Goal: Information Seeking & Learning: Check status

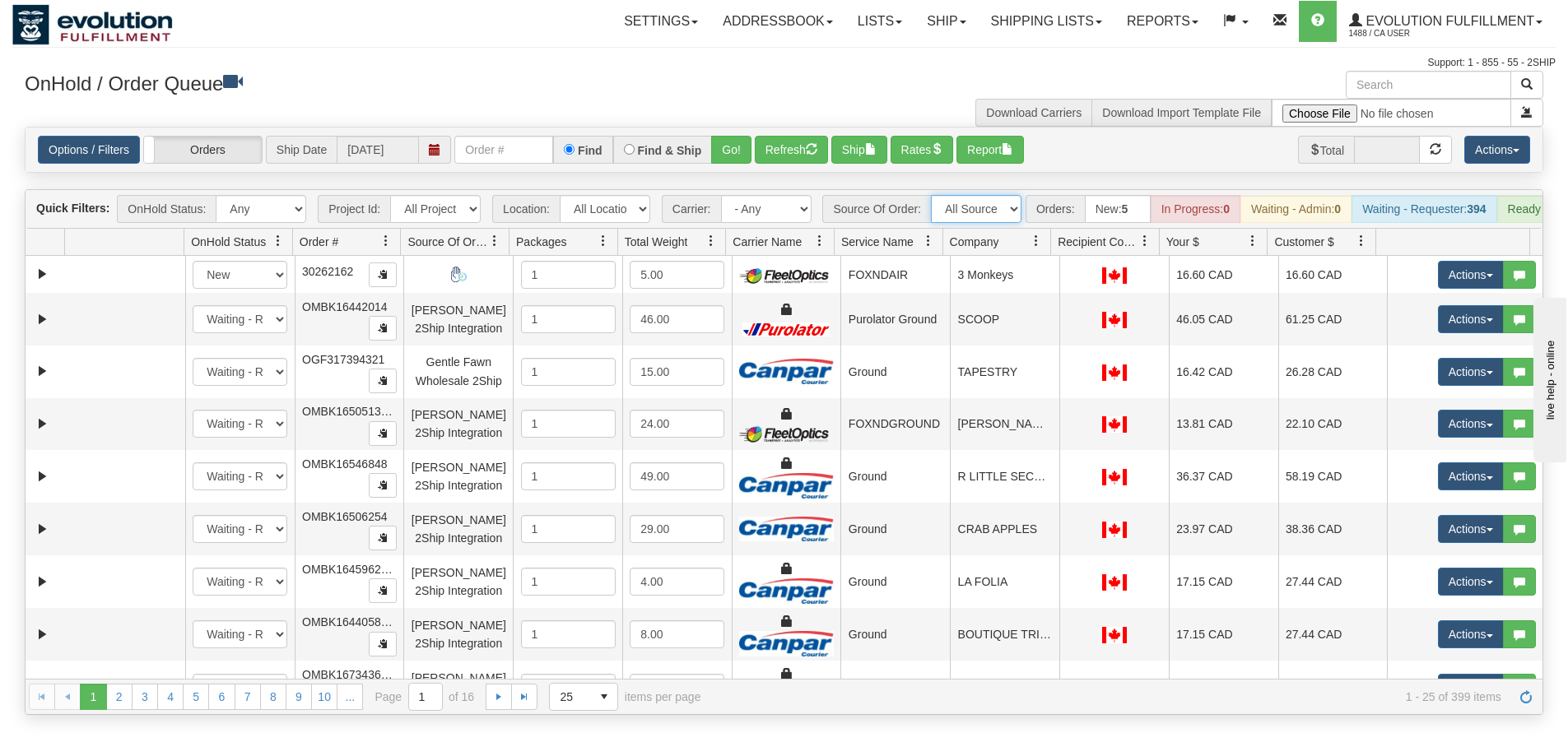
click at [980, 204] on select "All Sources AirBlaster 2Ship Integration Ambler Apparel 2Ship Integration BC Ca…" at bounding box center [976, 209] width 90 height 28
click at [1013, 27] on link "Shipping lists" at bounding box center [1046, 21] width 136 height 41
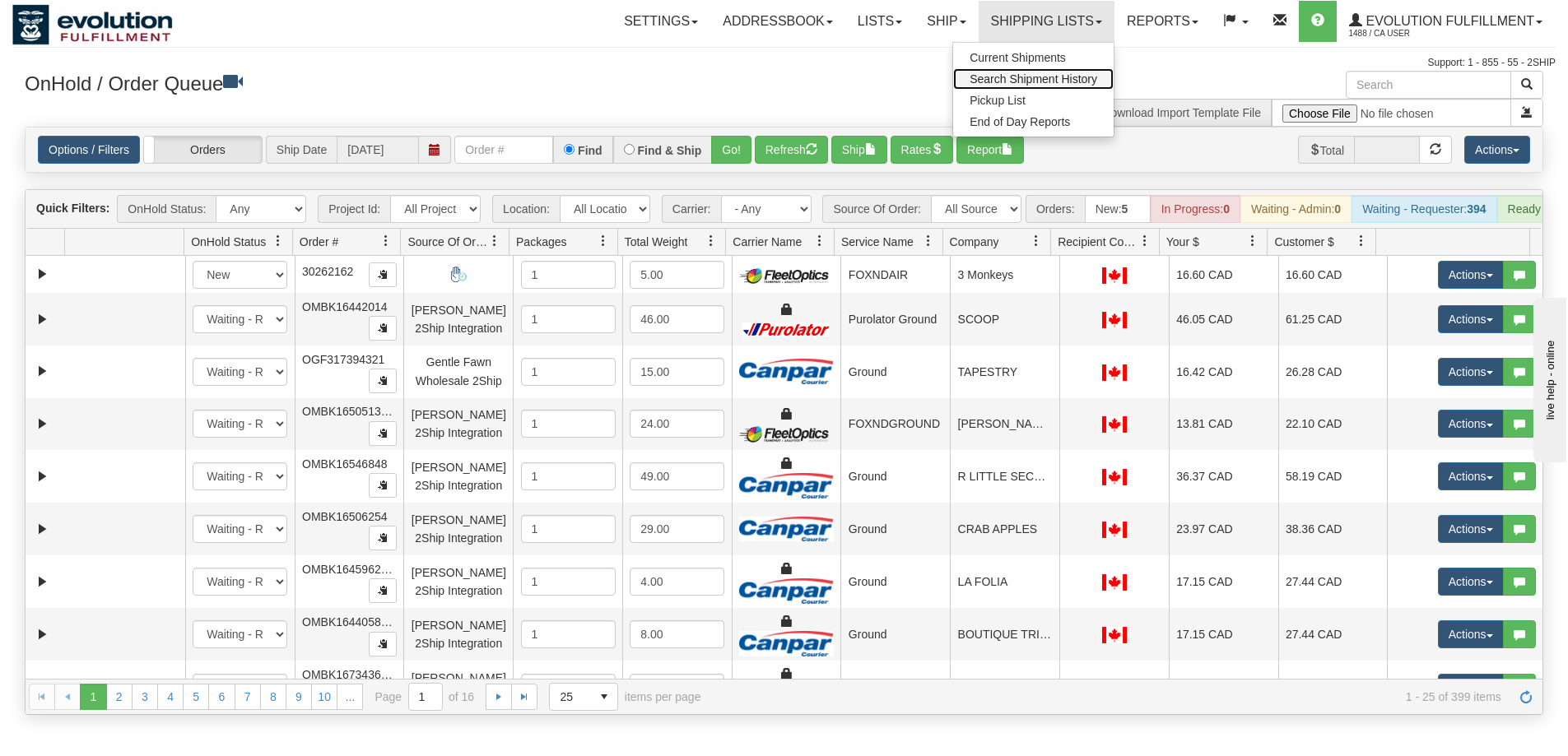
click at [1018, 81] on span "Search Shipment History" at bounding box center [1033, 79] width 128 height 13
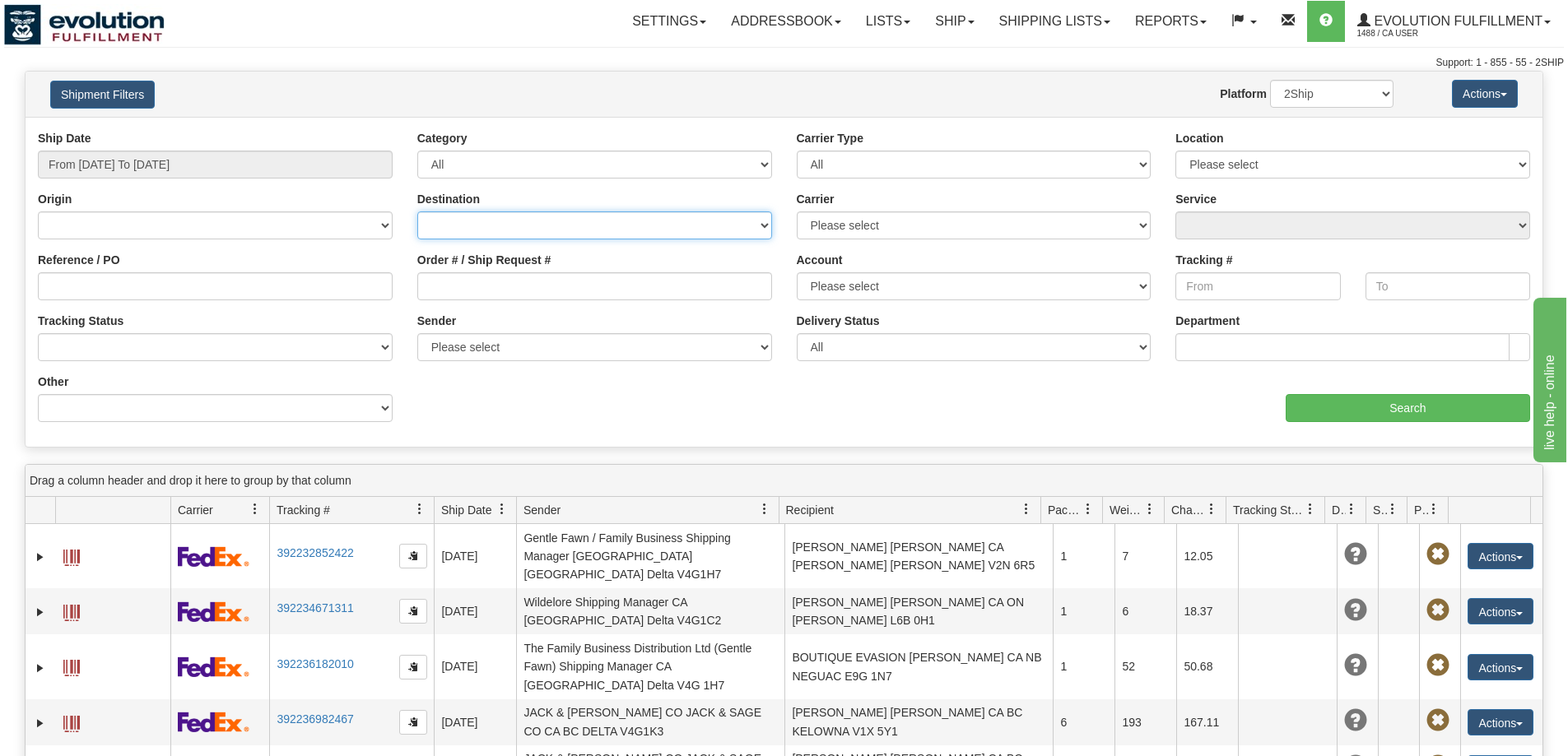
click at [592, 231] on select "[GEOGRAPHIC_DATA] [GEOGRAPHIC_DATA] [GEOGRAPHIC_DATA] [US_STATE] [GEOGRAPHIC_DA…" at bounding box center [594, 225] width 355 height 28
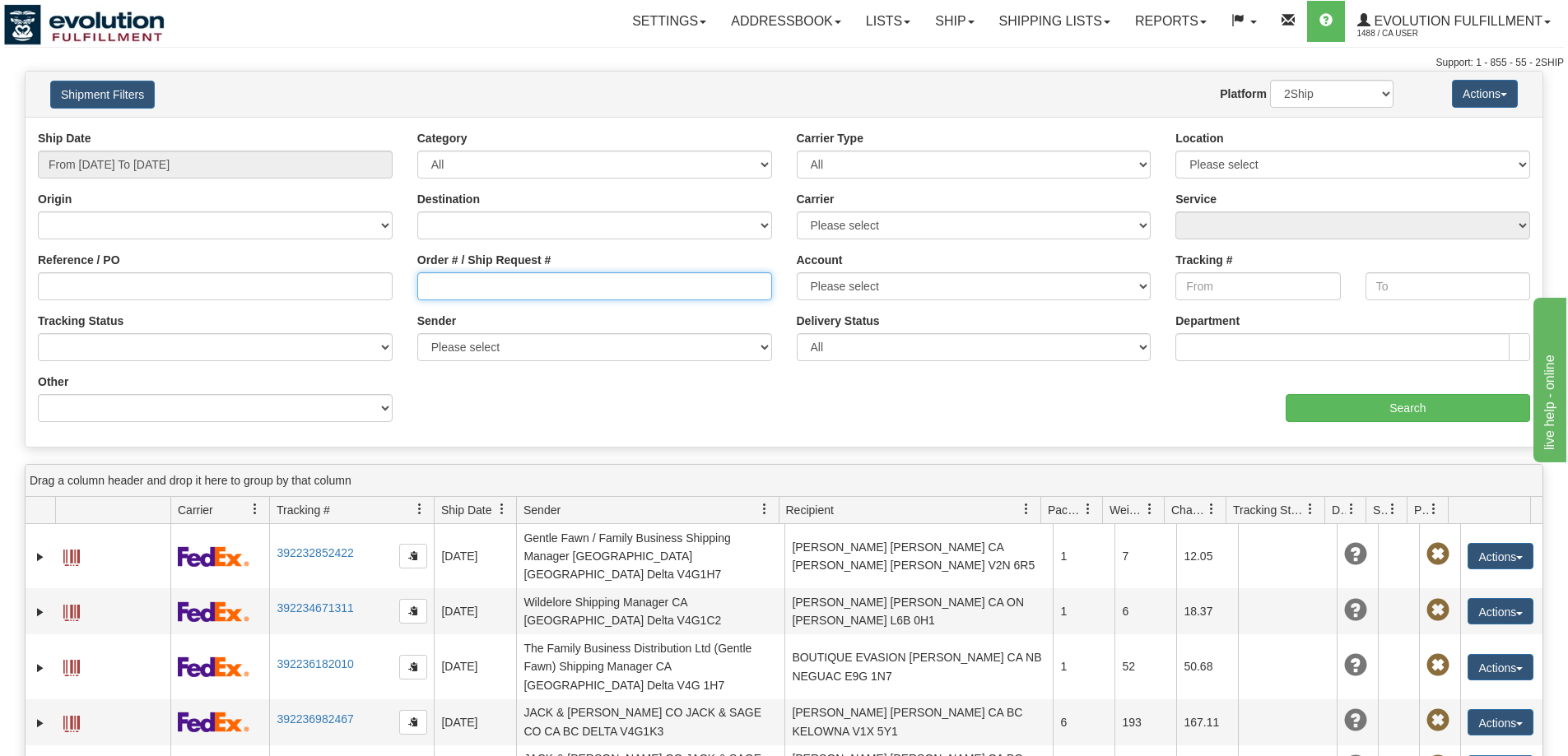
click at [566, 288] on input "Order # / Ship Request #" at bounding box center [594, 286] width 355 height 28
paste input "W103052"
click at [427, 283] on input "W103052" at bounding box center [594, 286] width 355 height 28
type input "BBLW103052"
click at [147, 167] on input "From [DATE] To [DATE]" at bounding box center [215, 164] width 355 height 28
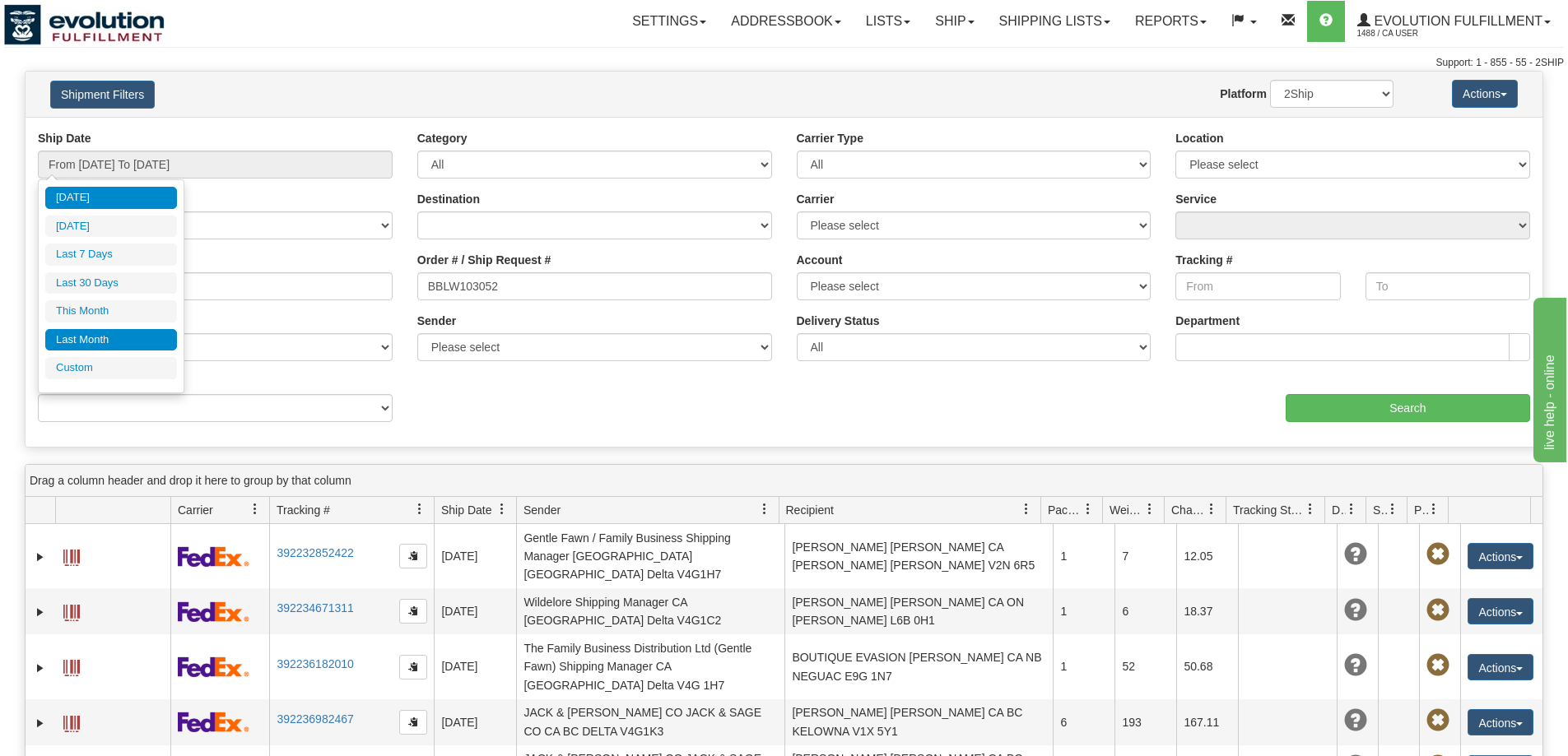
click at [101, 341] on li "Last Month" at bounding box center [111, 340] width 131 height 22
type input "From [DATE] To [DATE]"
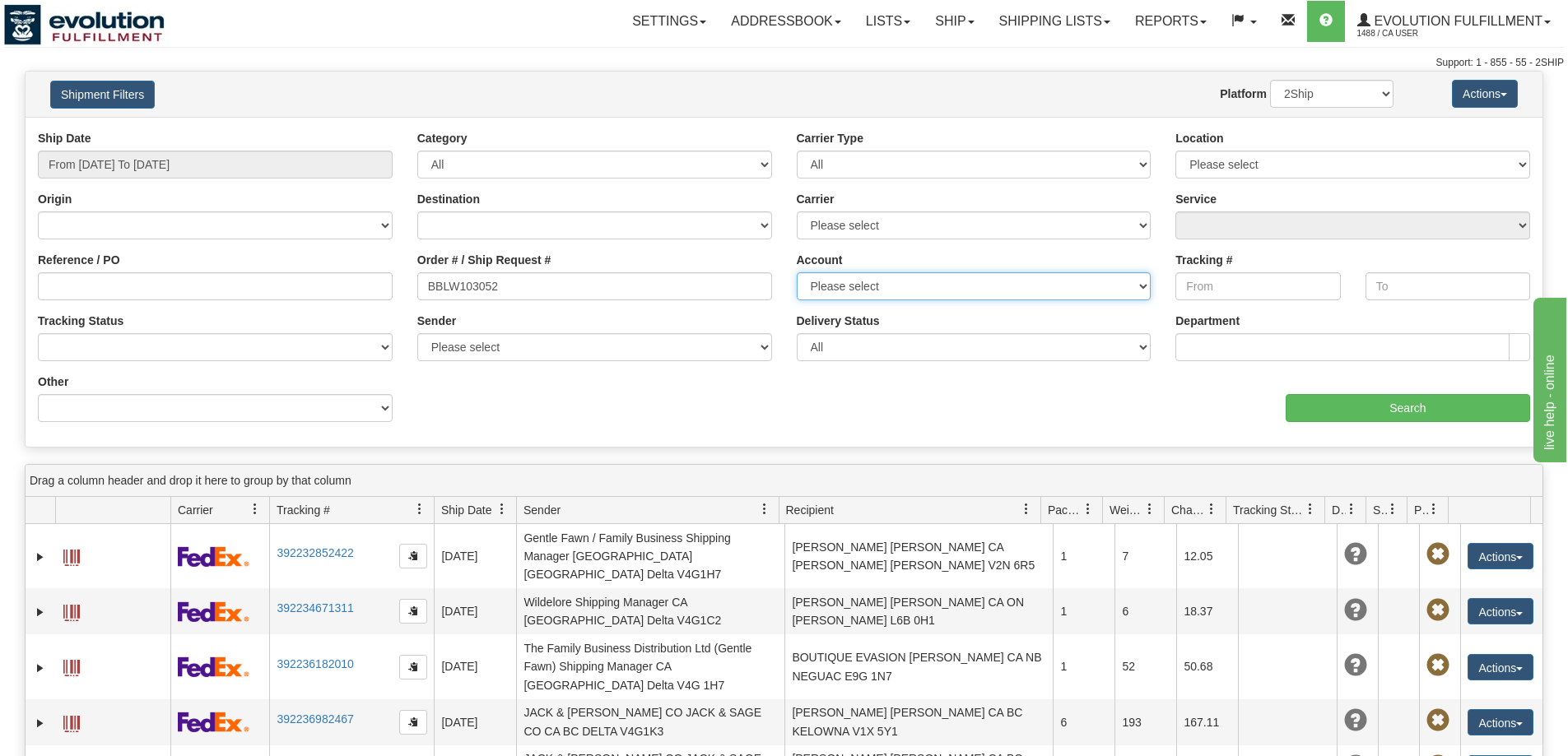
click at [861, 283] on select "Please select CanadaPost WS ACC Canpar TNT UPS USA Puro WS FedEx US IDD DHL UPS…" at bounding box center [974, 286] width 355 height 28
click at [861, 282] on select "Please select CanadaPost WS ACC Canpar TNT UPS USA Puro WS FedEx US IDD DHL UPS…" at bounding box center [974, 286] width 355 height 28
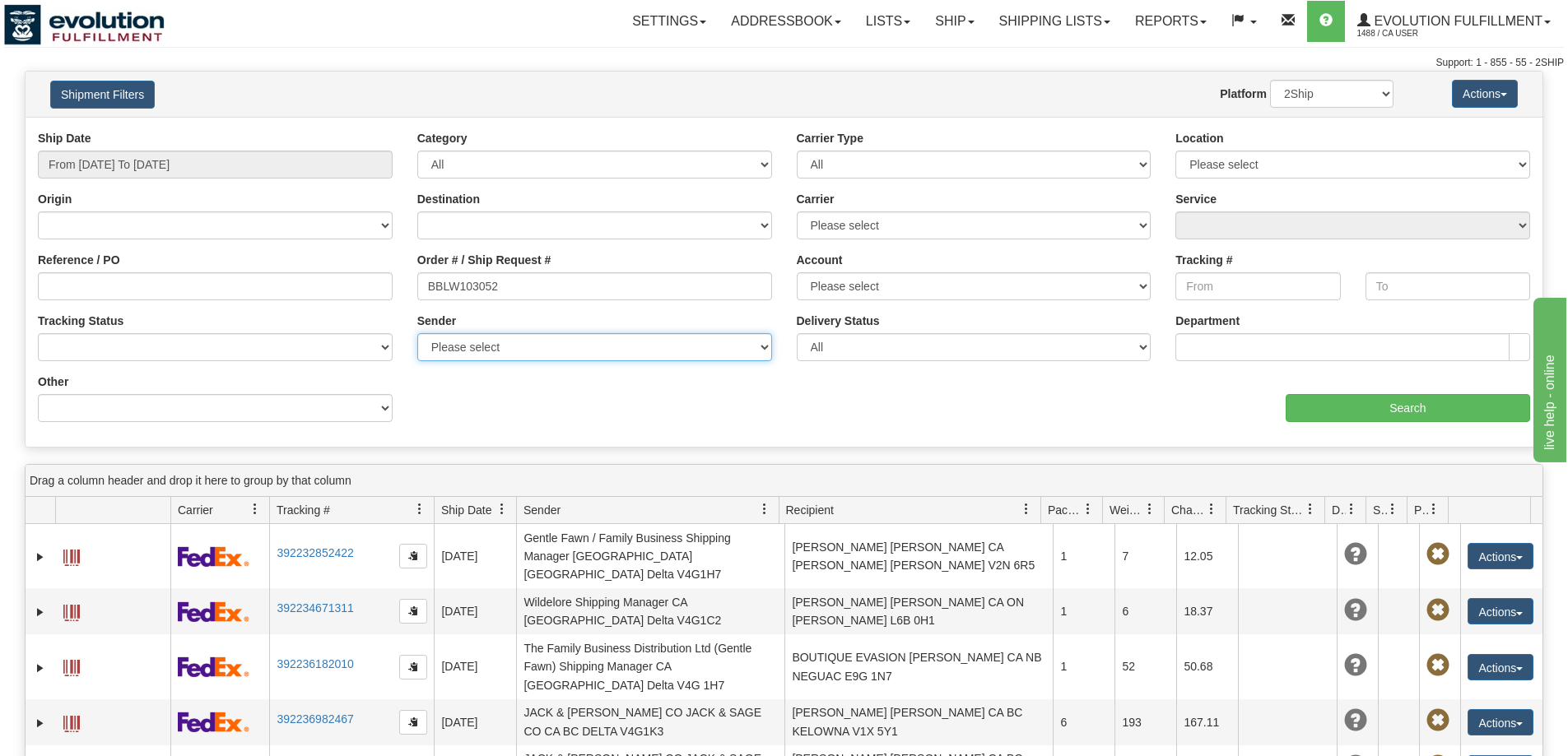
click at [648, 355] on select "Please select Evolution Fulfillment, CA User , (CA) [PERSON_NAME] [PERSON_NAME]…" at bounding box center [594, 347] width 355 height 28
click at [650, 344] on select "Please select Evolution Fulfillment, CA User , (CA) [PERSON_NAME] [PERSON_NAME]…" at bounding box center [594, 347] width 355 height 28
click at [835, 332] on div "Delivery Status All Unknown On Time Late" at bounding box center [974, 336] width 355 height 49
click at [835, 343] on select "All Unknown On Time Late" at bounding box center [974, 347] width 355 height 28
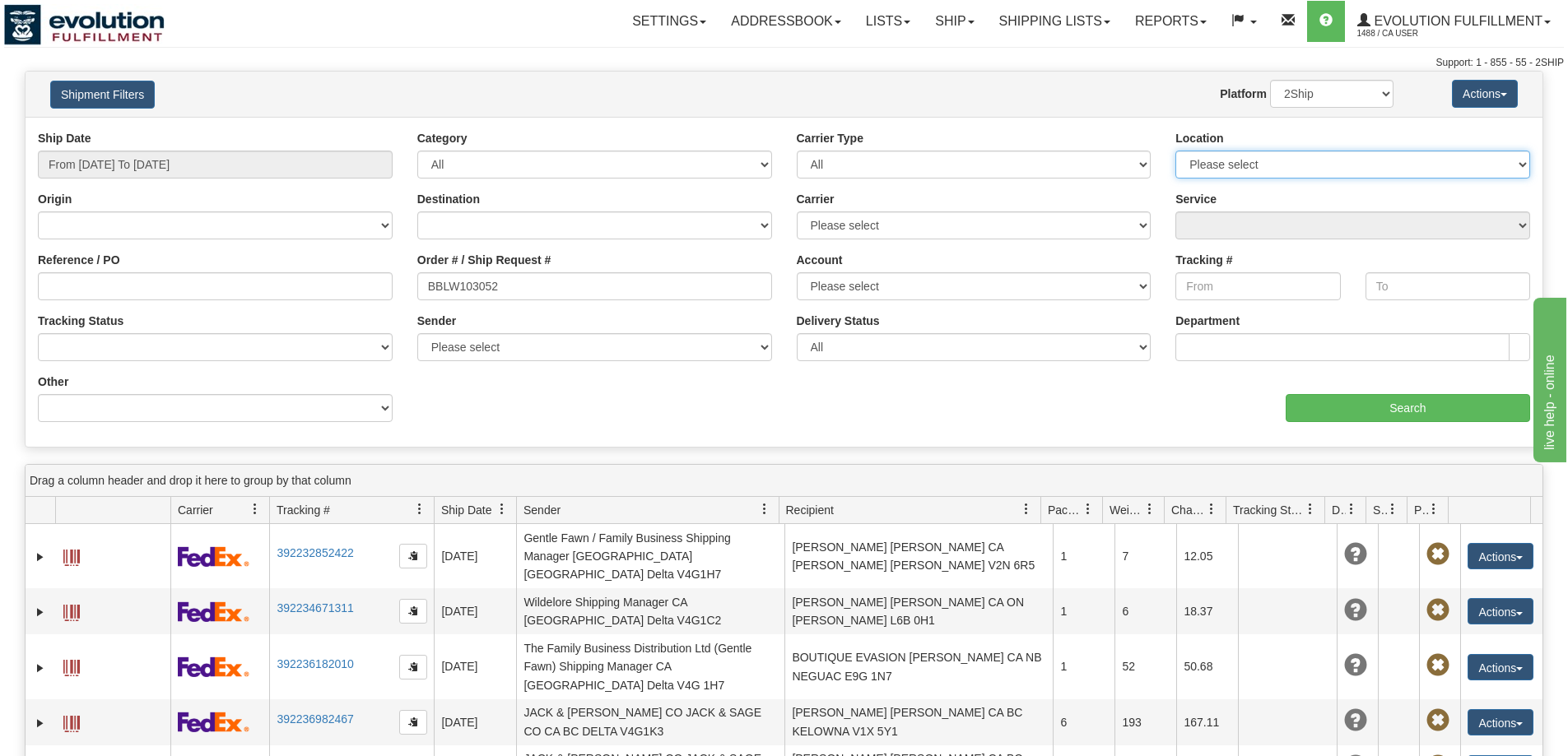
click at [1223, 166] on select "Please select Default Evolution US EVOLUTION V3 Fedex IDD Location" at bounding box center [1352, 164] width 355 height 28
click at [579, 164] on select "All Inbound Outbound" at bounding box center [594, 164] width 355 height 28
click at [573, 219] on select "[GEOGRAPHIC_DATA] [GEOGRAPHIC_DATA] [GEOGRAPHIC_DATA] [US_STATE] [GEOGRAPHIC_DA…" at bounding box center [594, 225] width 355 height 28
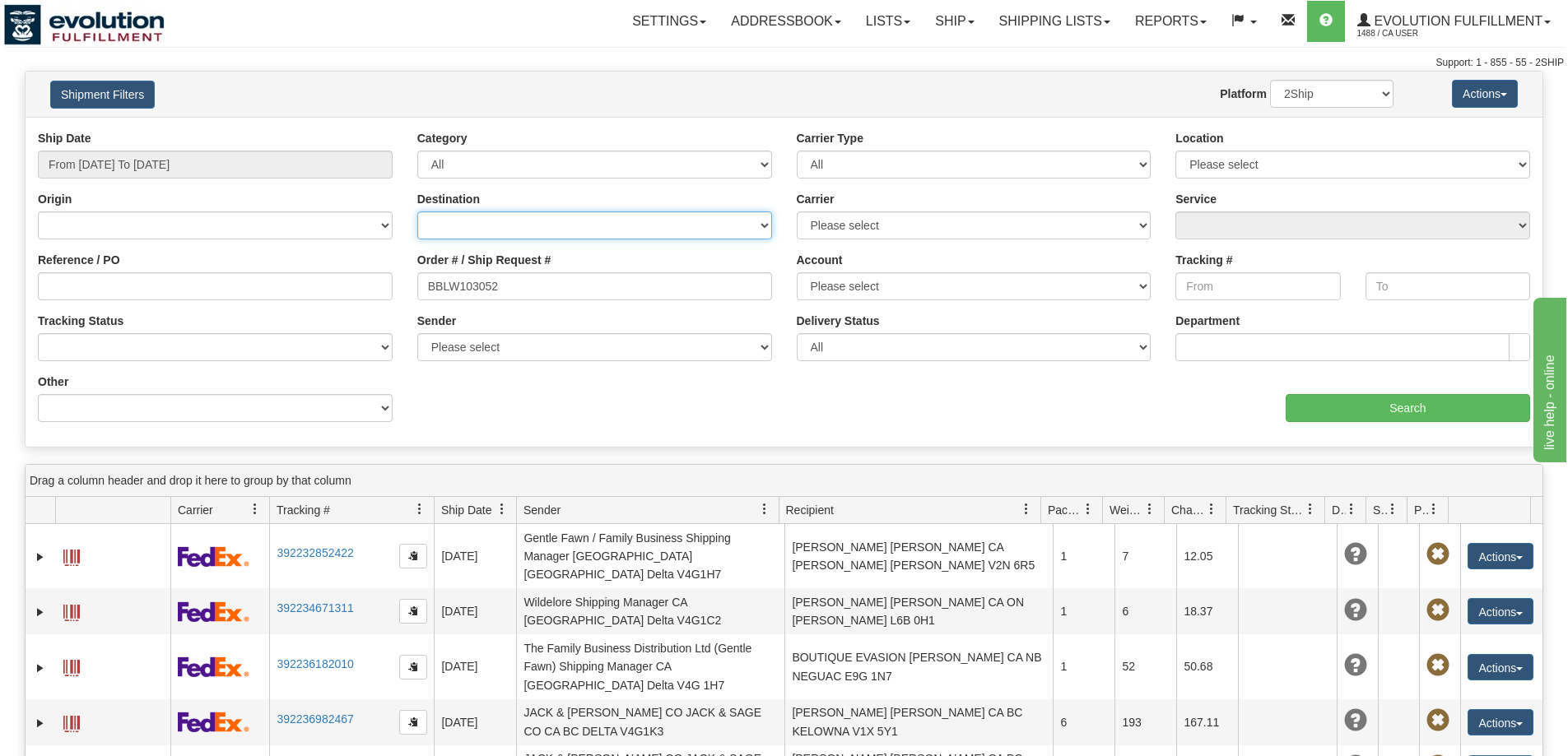
click at [577, 219] on select "[GEOGRAPHIC_DATA] [GEOGRAPHIC_DATA] [GEOGRAPHIC_DATA] [US_STATE] [GEOGRAPHIC_DA…" at bounding box center [594, 225] width 355 height 28
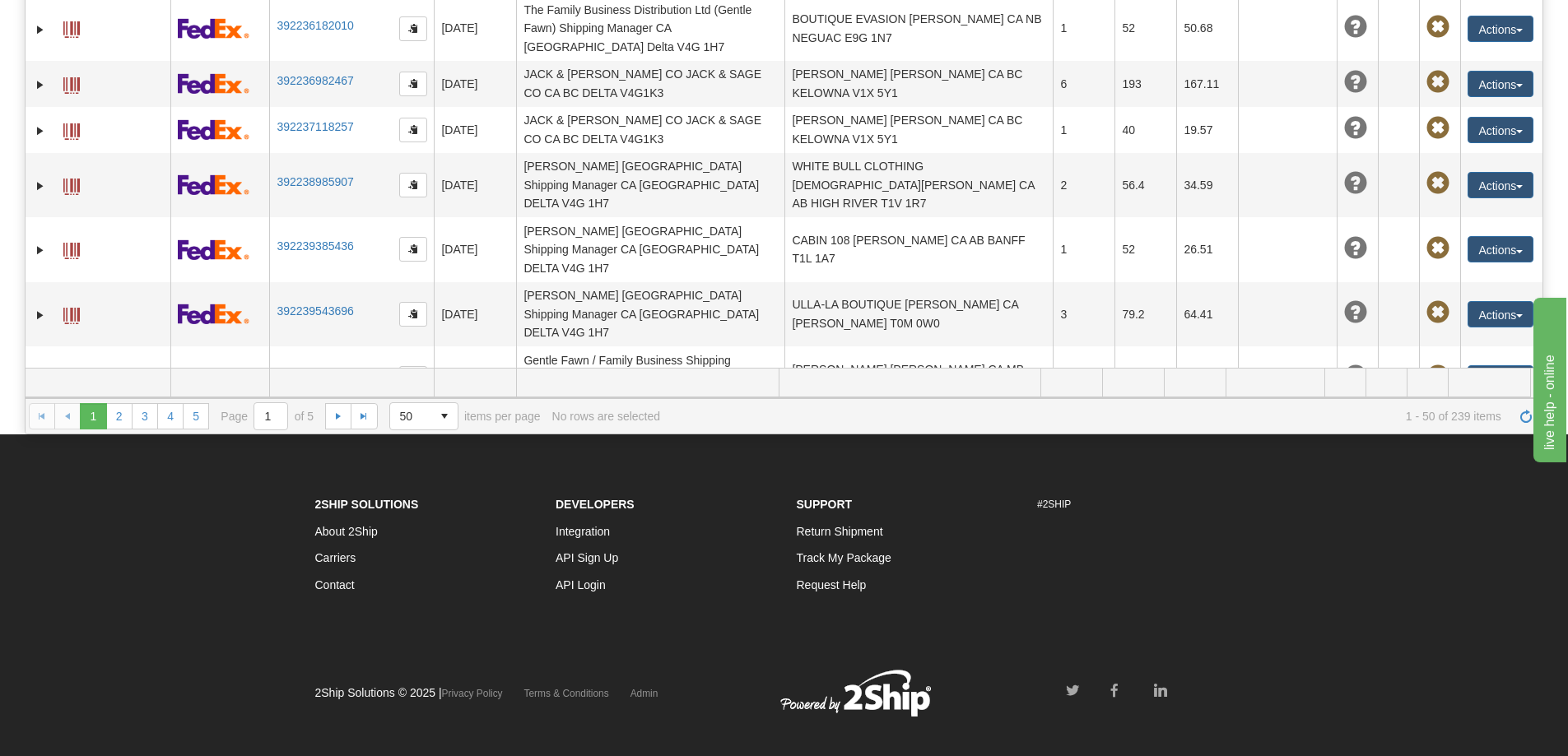
scroll to position [658, 0]
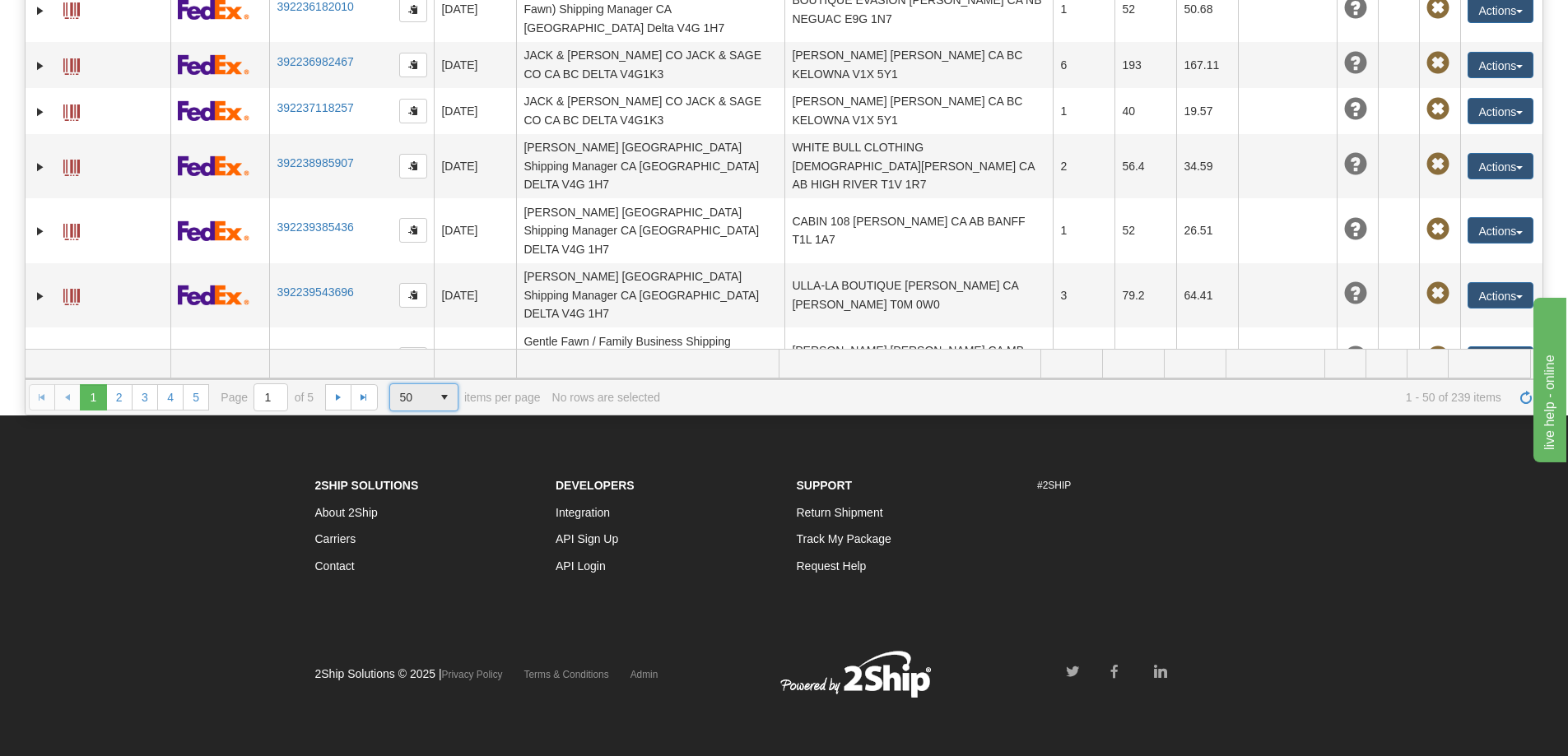
click at [422, 403] on span "50" at bounding box center [410, 398] width 41 height 27
click at [427, 493] on li "500" at bounding box center [424, 493] width 69 height 23
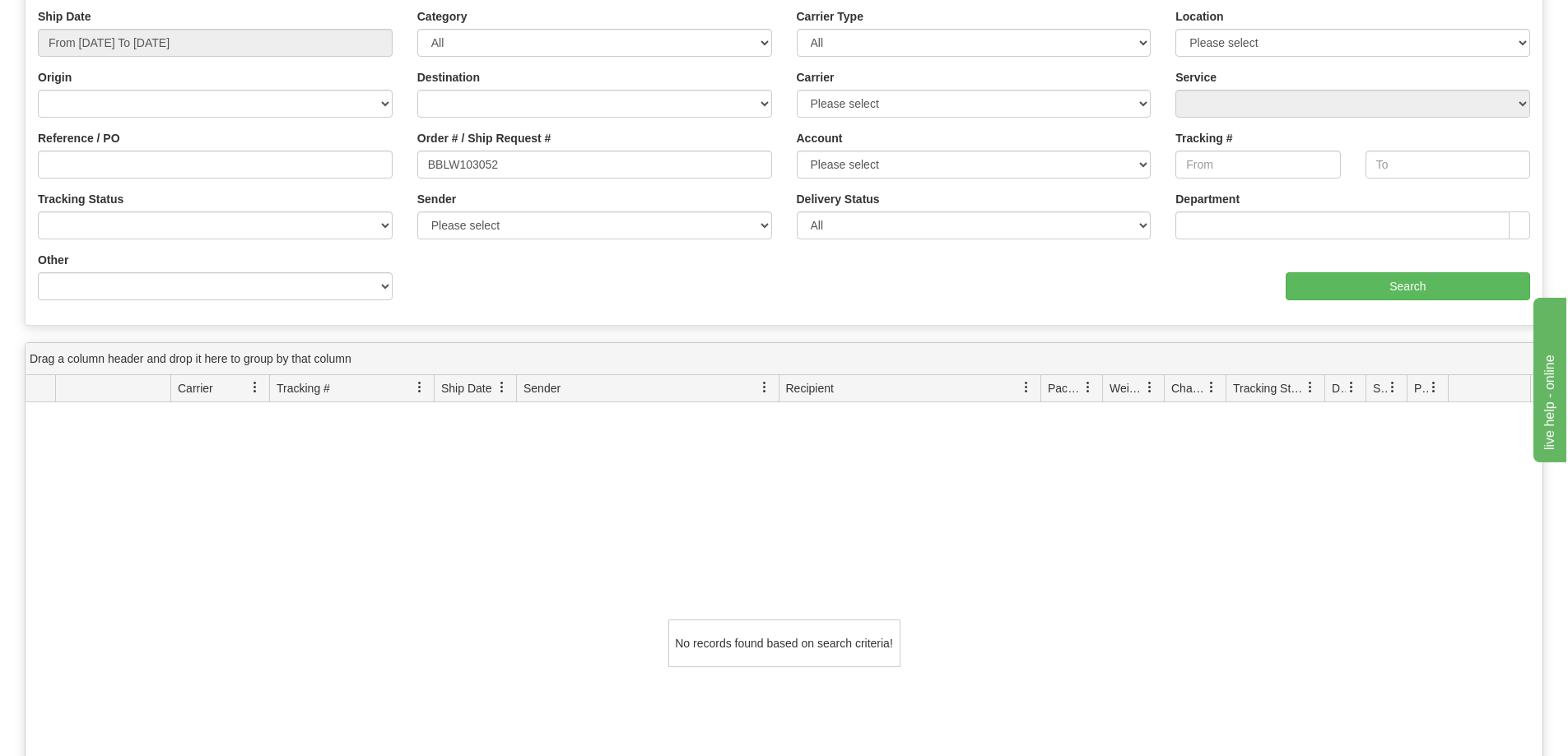
scroll to position [0, 0]
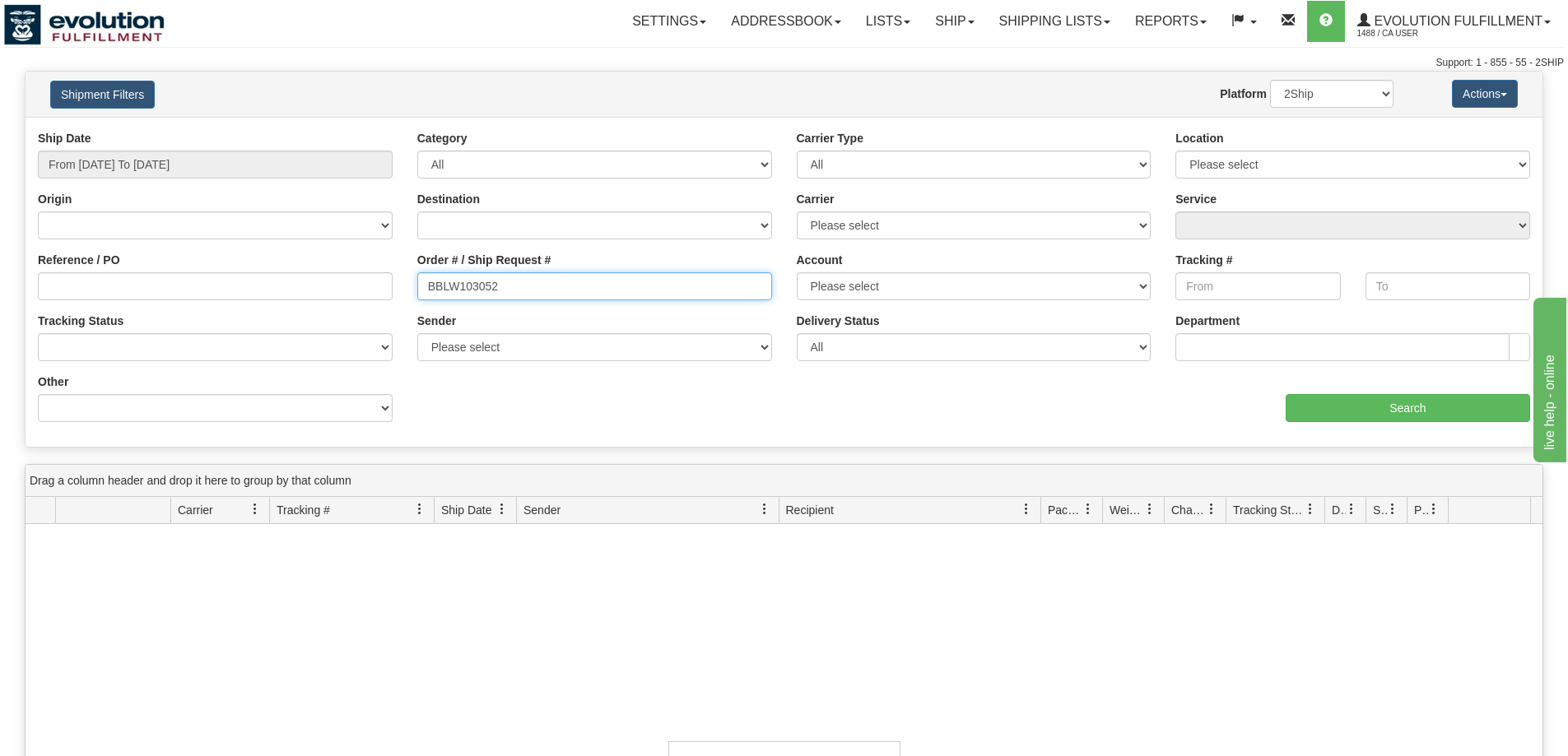
drag, startPoint x: 558, startPoint y: 288, endPoint x: 300, endPoint y: 269, distance: 258.7
click at [300, 130] on div "Reference / PO Order # / Ship Request # BBLW103052 Account Please select Canada…" at bounding box center [784, 130] width 1517 height 0
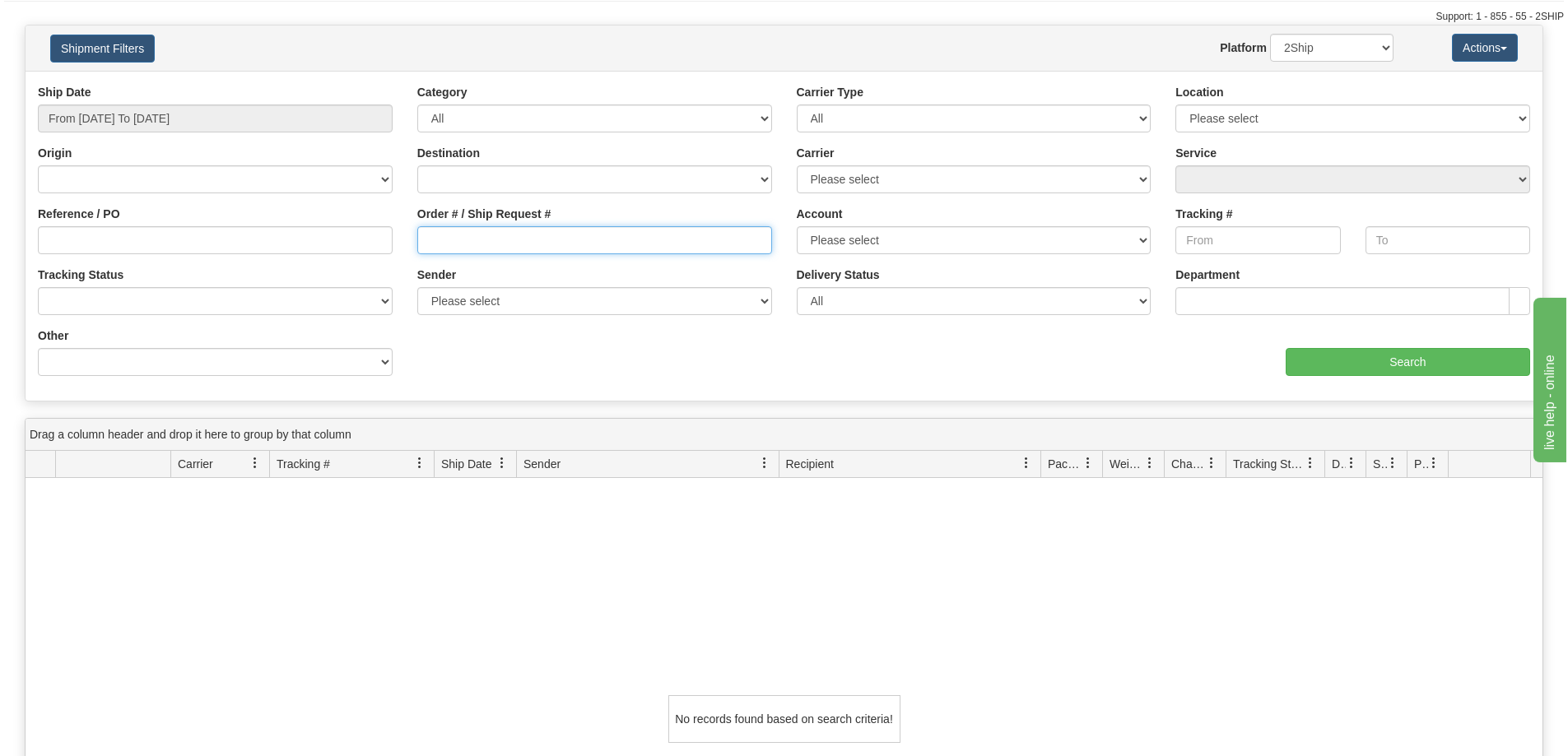
scroll to position [9, 0]
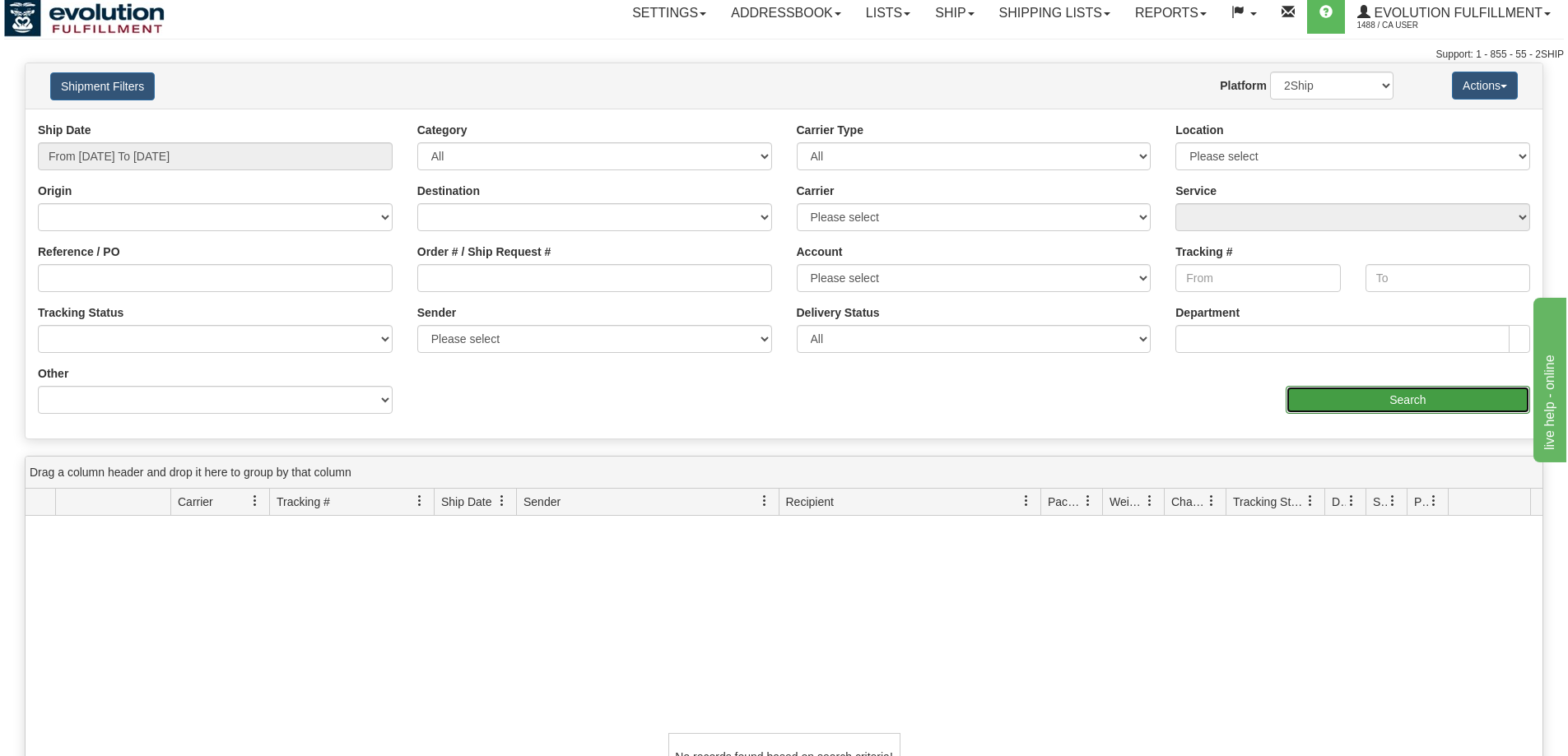
click at [1401, 401] on input "Search" at bounding box center [1407, 399] width 245 height 28
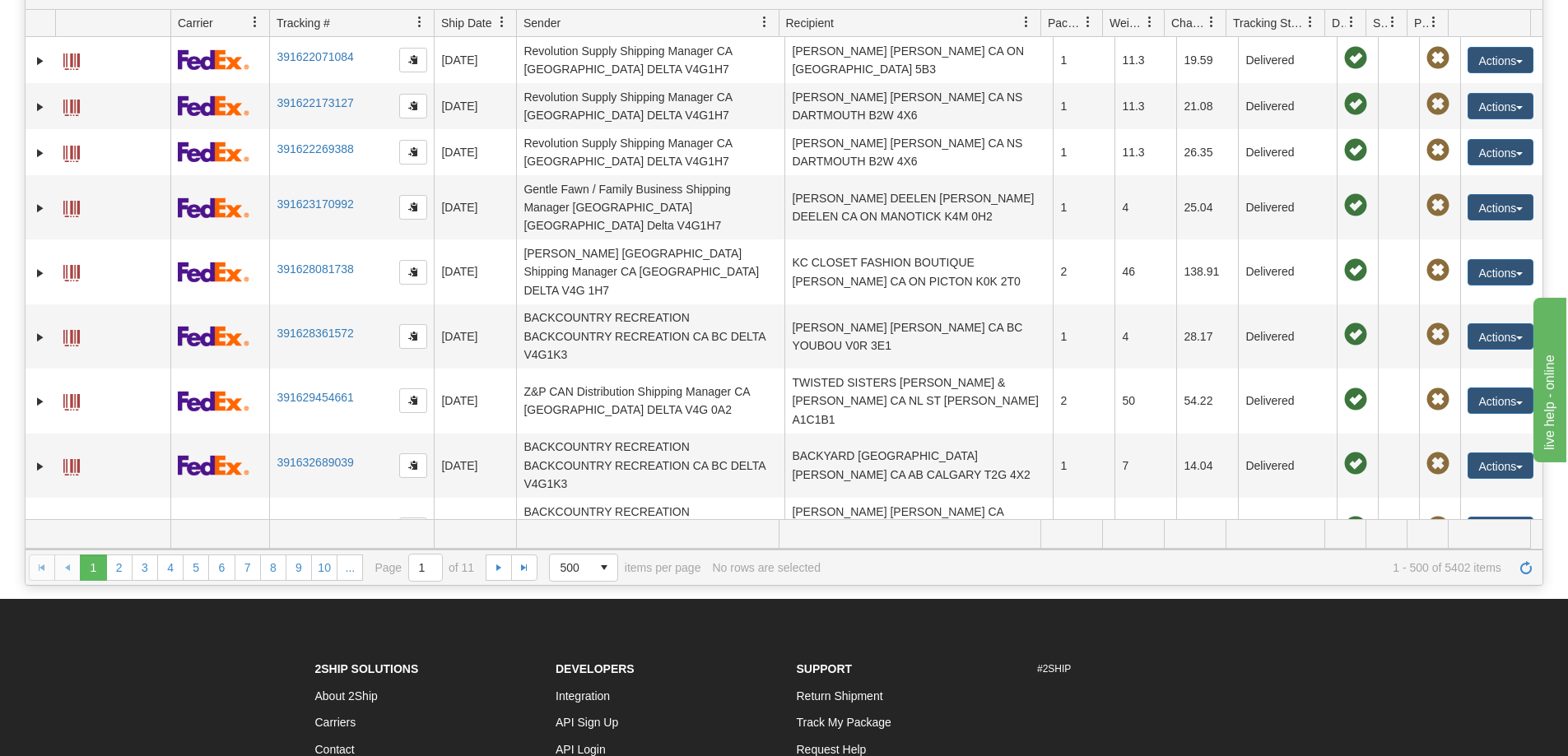
scroll to position [141, 0]
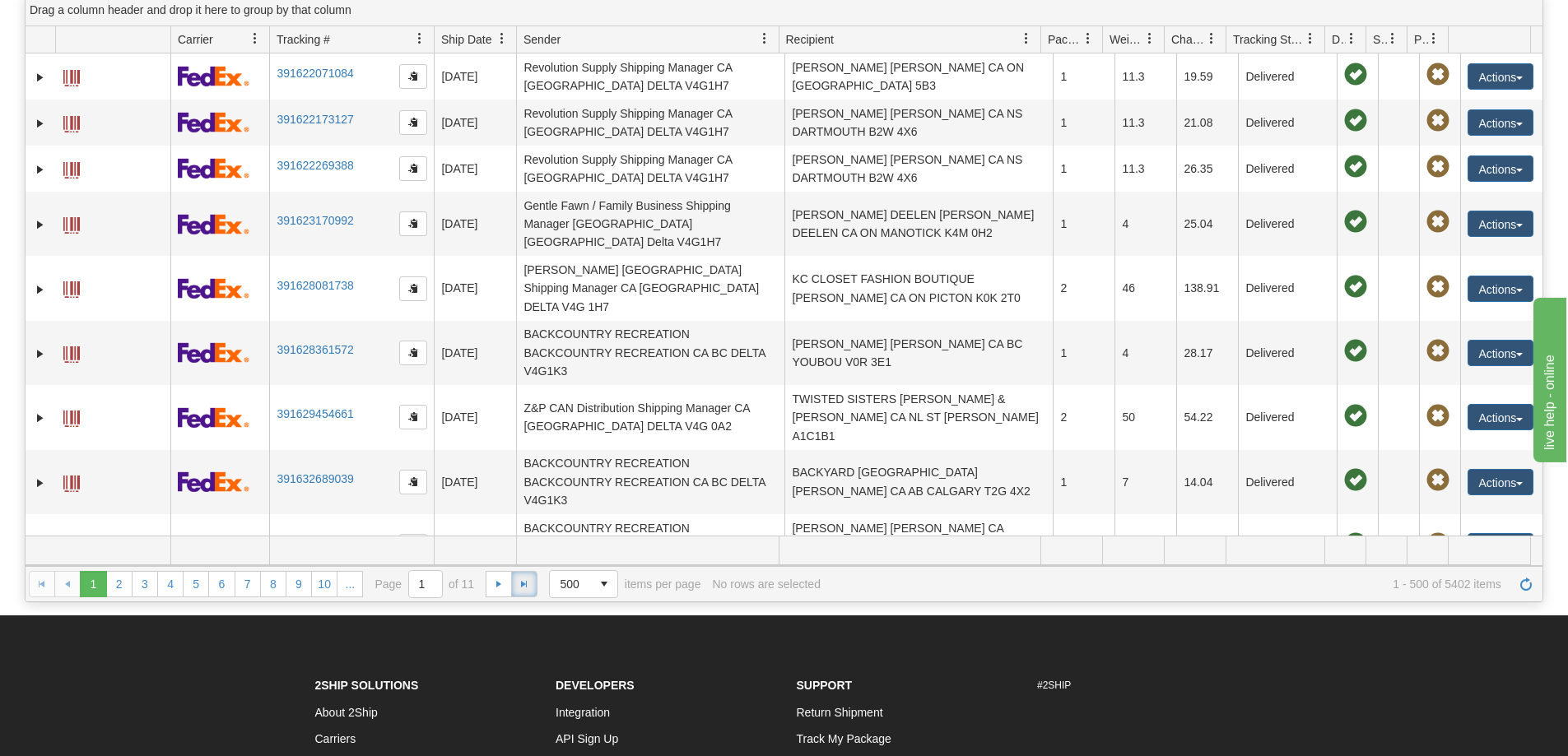
click at [525, 589] on span "Go to the last page" at bounding box center [525, 585] width 13 height 13
